Goal: Navigation & Orientation: Find specific page/section

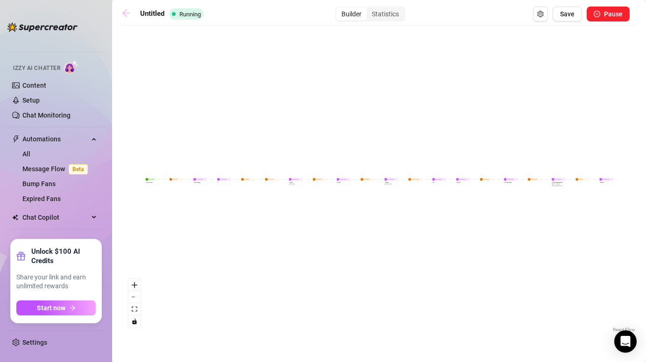
click at [129, 15] on icon "arrow-left" at bounding box center [125, 12] width 9 height 9
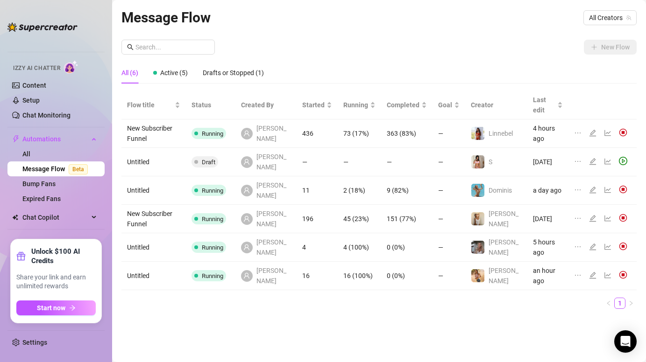
click at [41, 38] on ul "Home Creator Analytics Team Analytics Izzy AI Chatter Content Setup Chat Monito…" at bounding box center [55, 135] width 97 height 199
click at [34, 26] on img at bounding box center [42, 26] width 70 height 9
click at [30, 151] on link "All" at bounding box center [26, 153] width 8 height 7
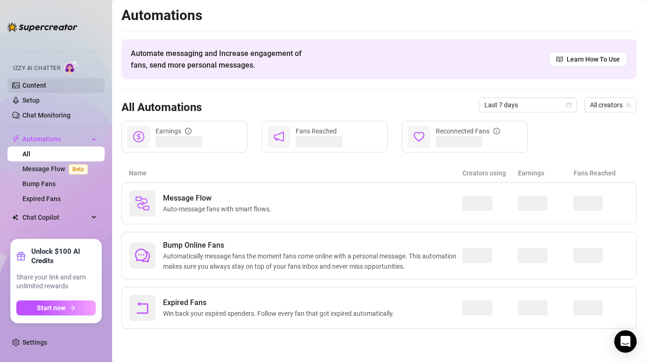
click at [39, 89] on link "Content" at bounding box center [34, 85] width 24 height 7
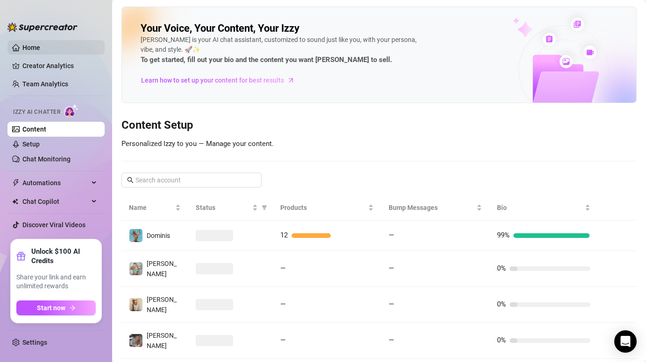
click at [34, 44] on link "Home" at bounding box center [31, 47] width 18 height 7
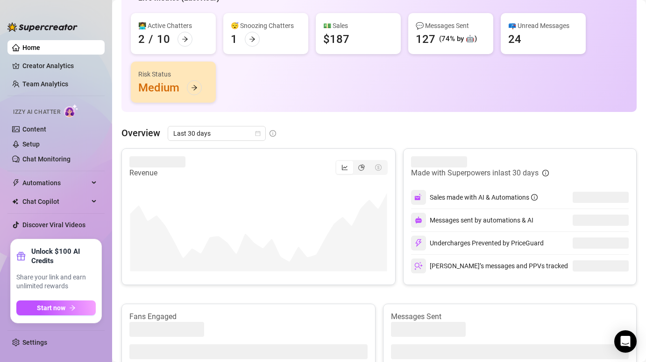
scroll to position [93, 0]
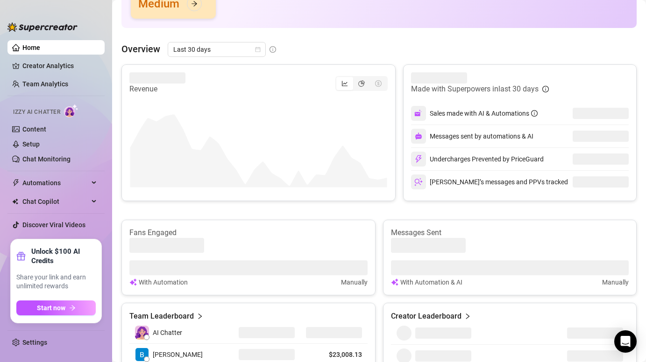
scroll to position [175, 0]
